Goal: Task Accomplishment & Management: Manage account settings

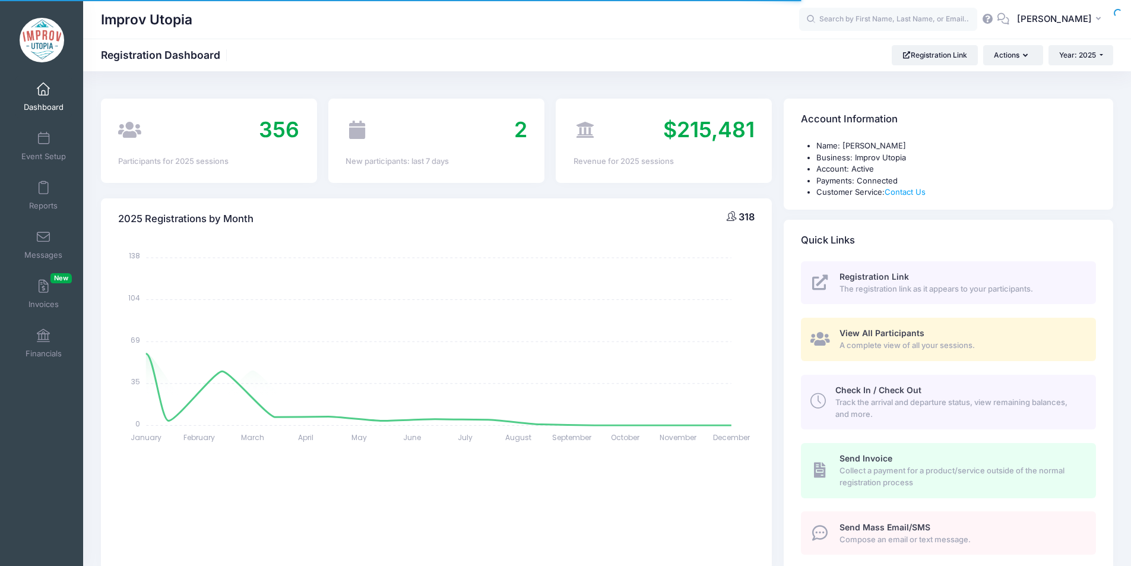
select select
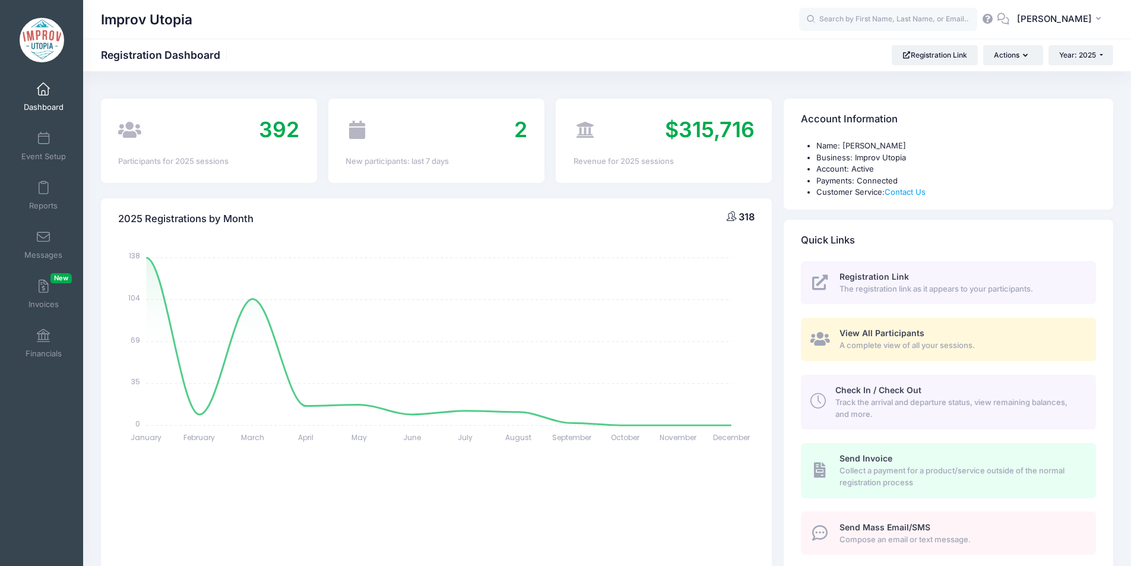
click at [43, 91] on span at bounding box center [43, 89] width 0 height 13
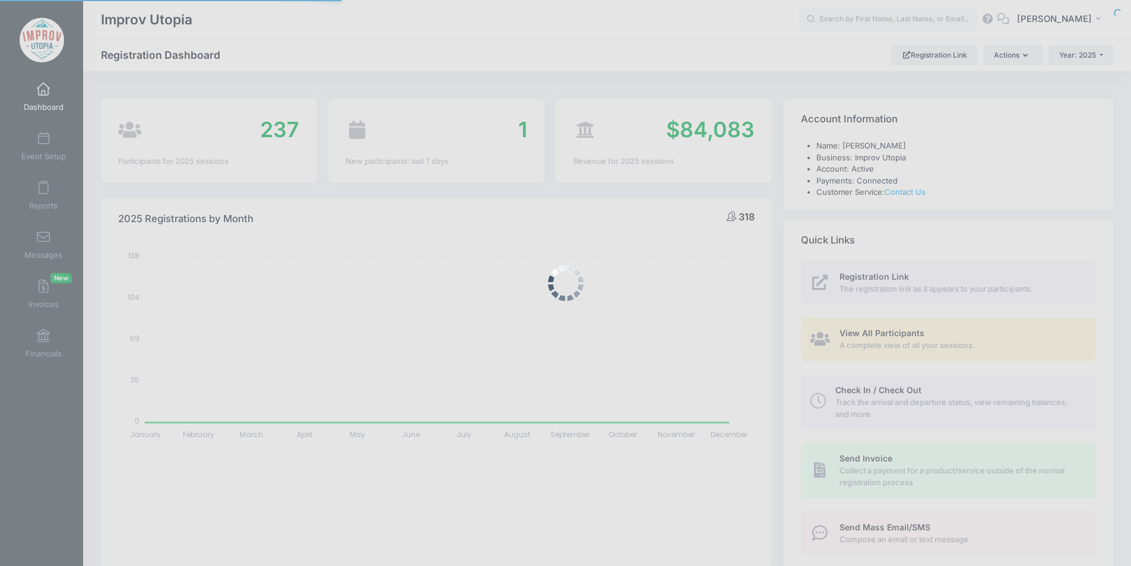
select select
